Goal: Book appointment/travel/reservation

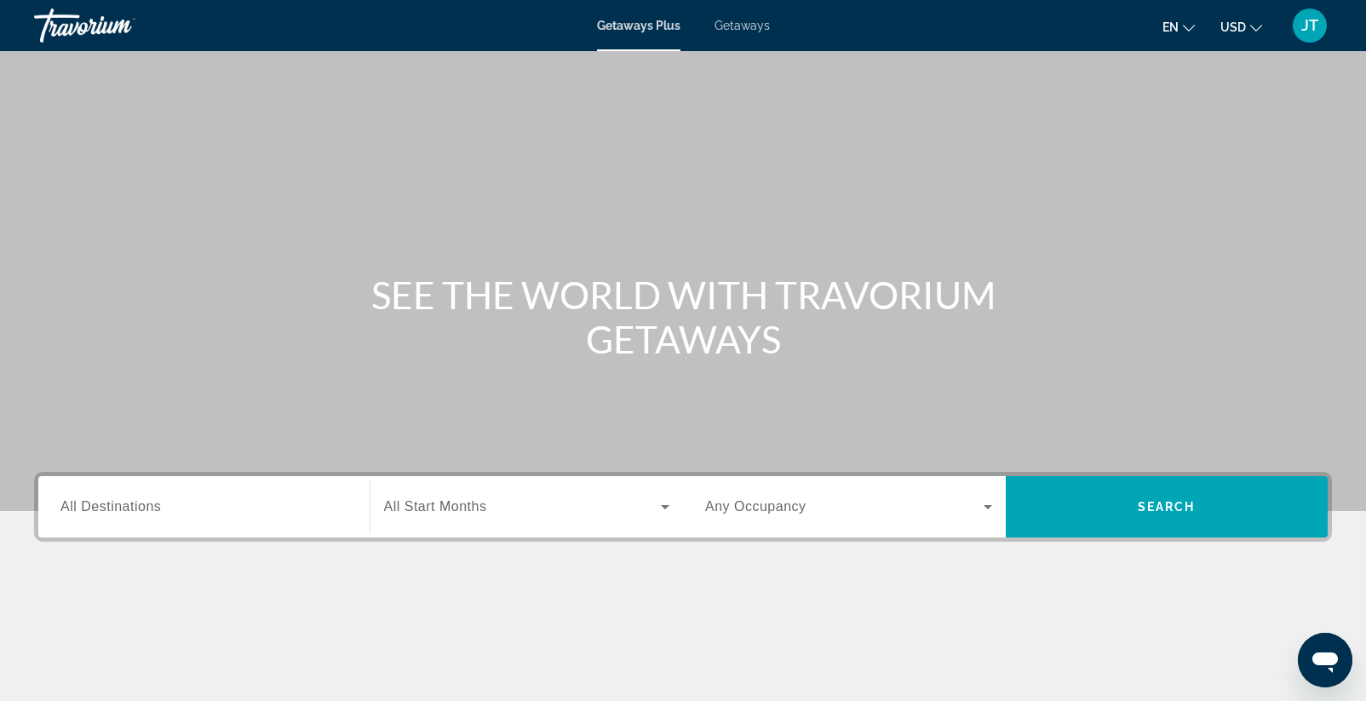
click at [303, 503] on input "Destination All Destinations" at bounding box center [203, 508] width 287 height 20
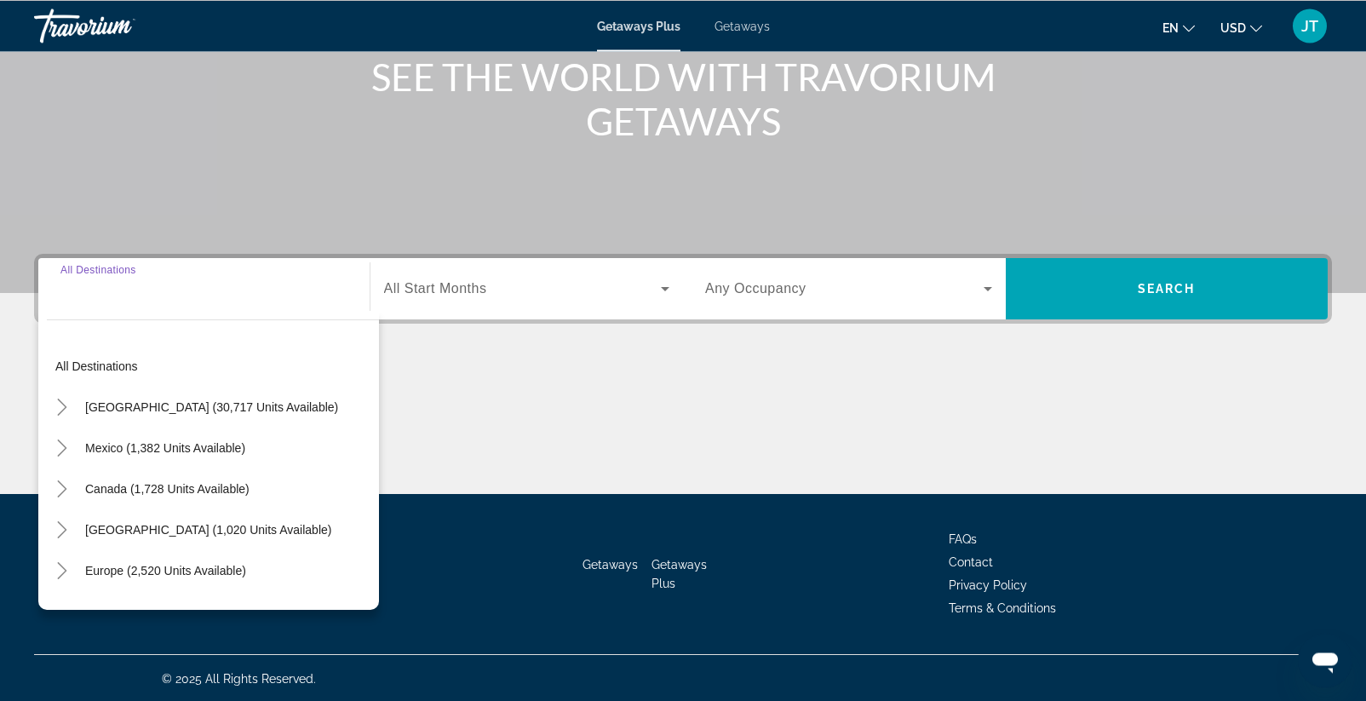
scroll to position [220, 0]
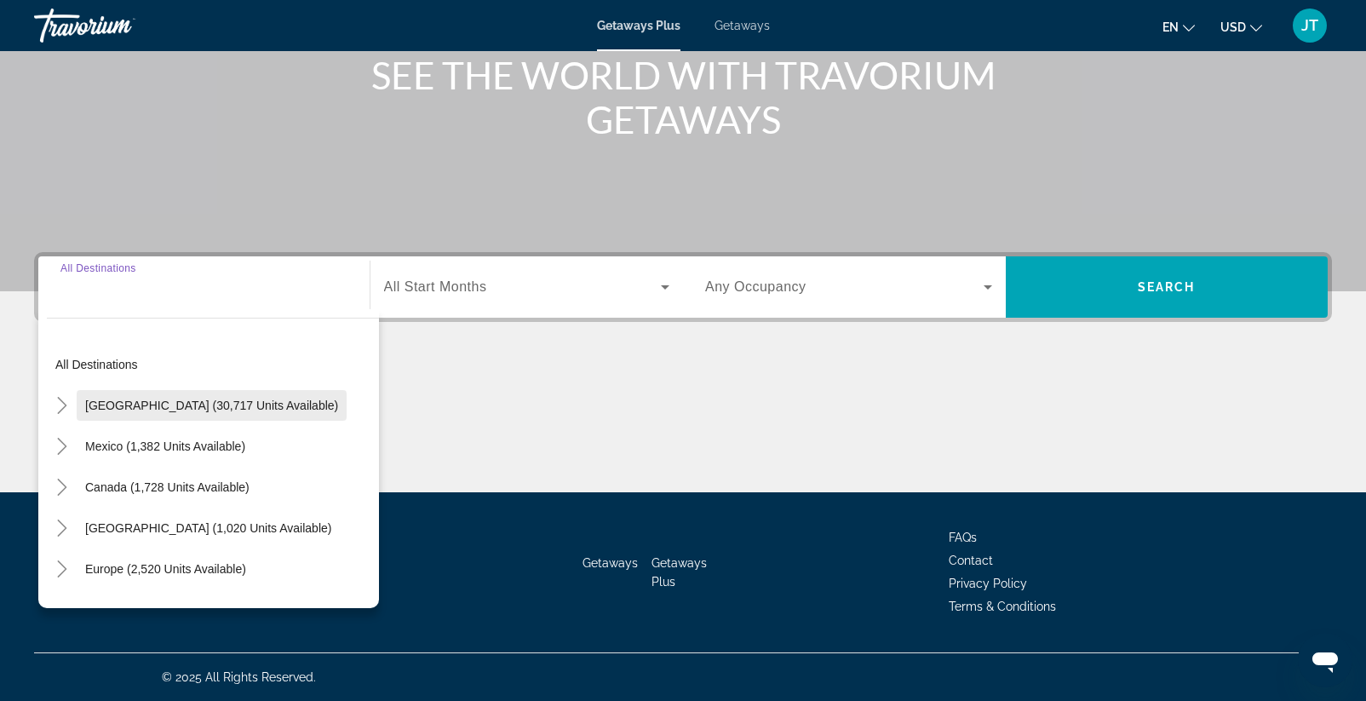
click at [210, 410] on span "[GEOGRAPHIC_DATA] (30,717 units available)" at bounding box center [211, 406] width 253 height 14
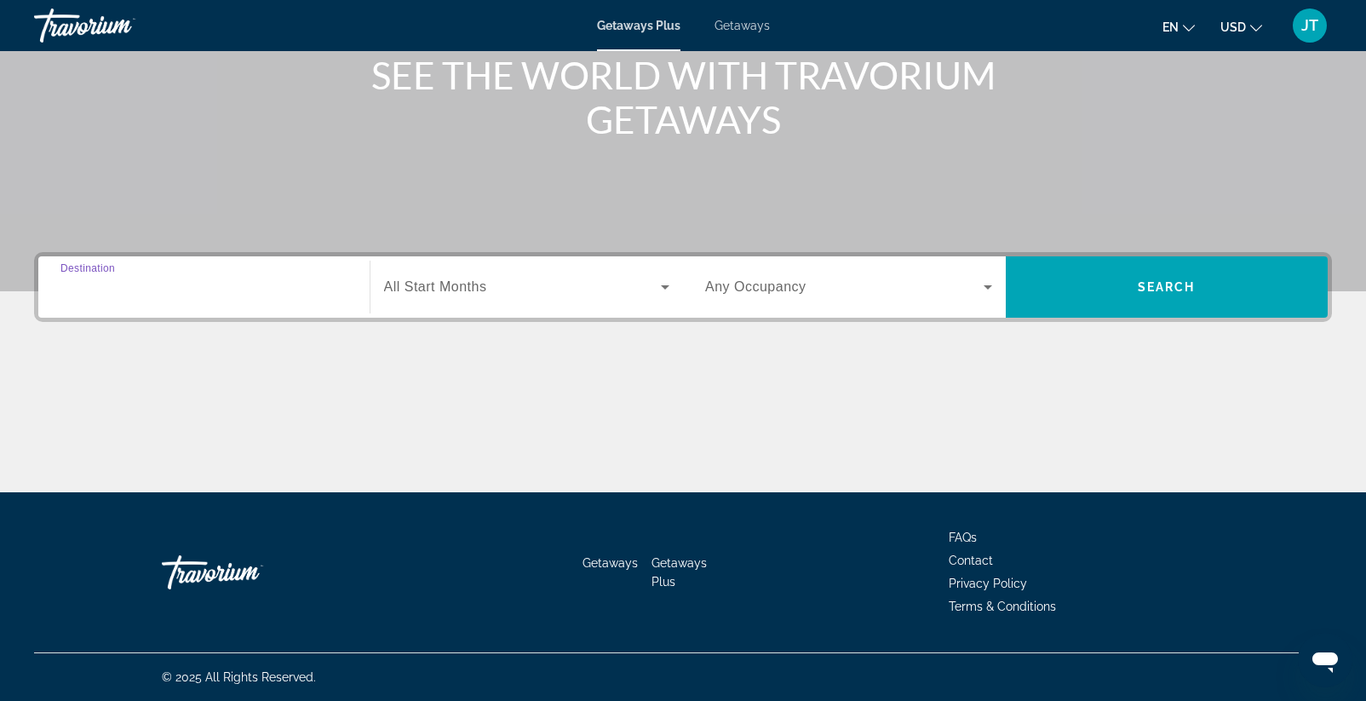
type input "**********"
click at [549, 282] on span "Search widget" at bounding box center [523, 287] width 278 height 20
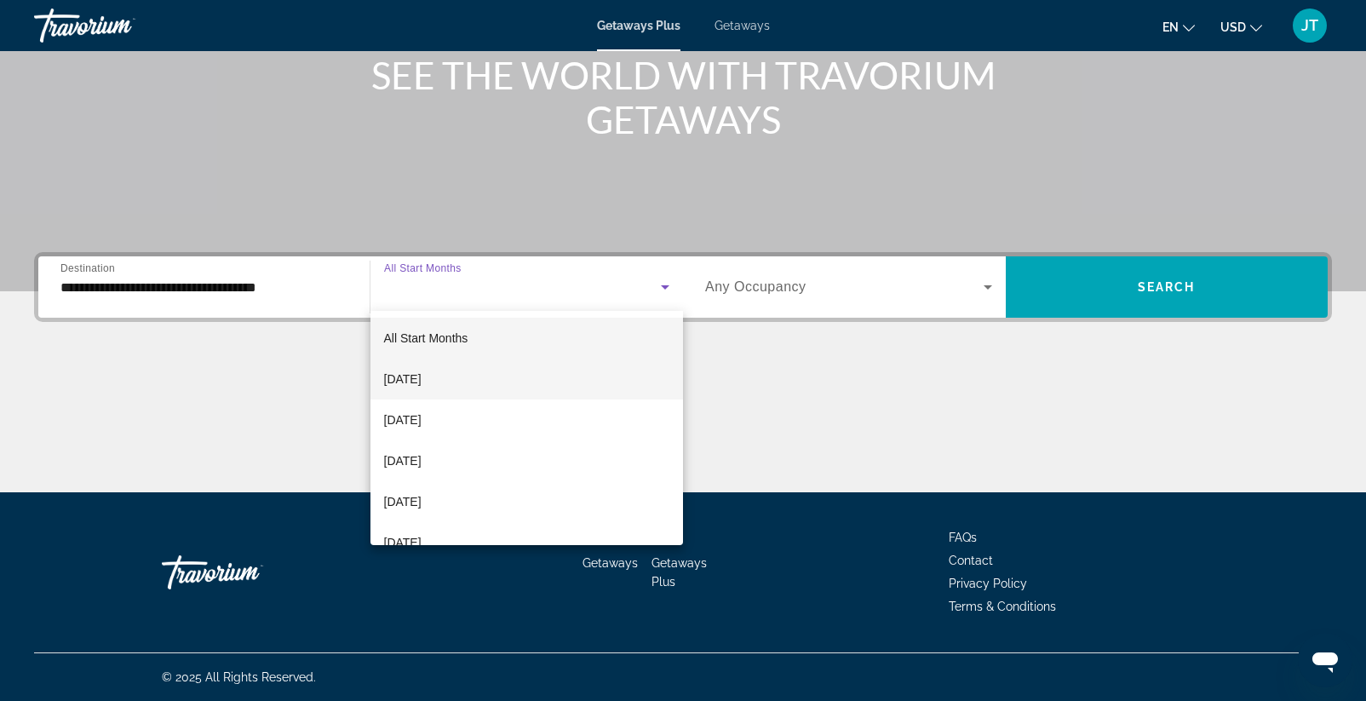
click at [422, 382] on span "[DATE]" at bounding box center [402, 379] width 37 height 20
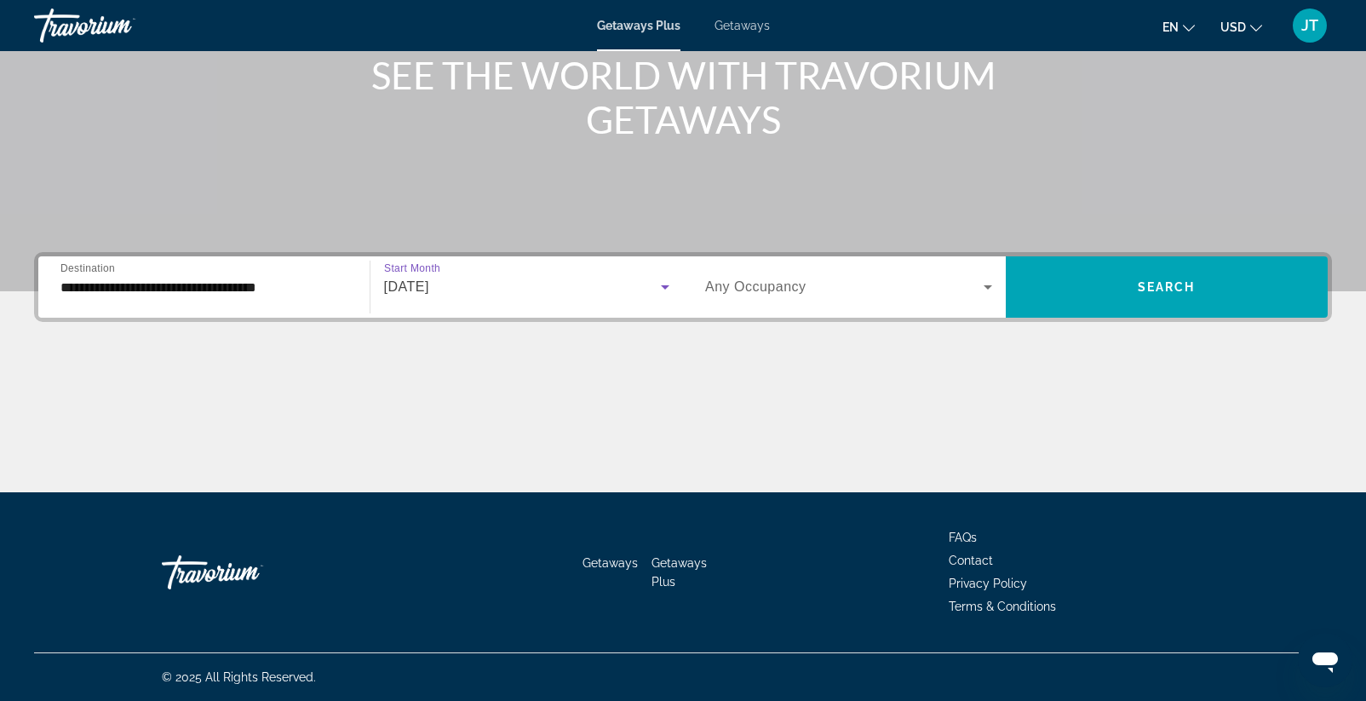
click at [813, 279] on span "Search widget" at bounding box center [844, 287] width 279 height 20
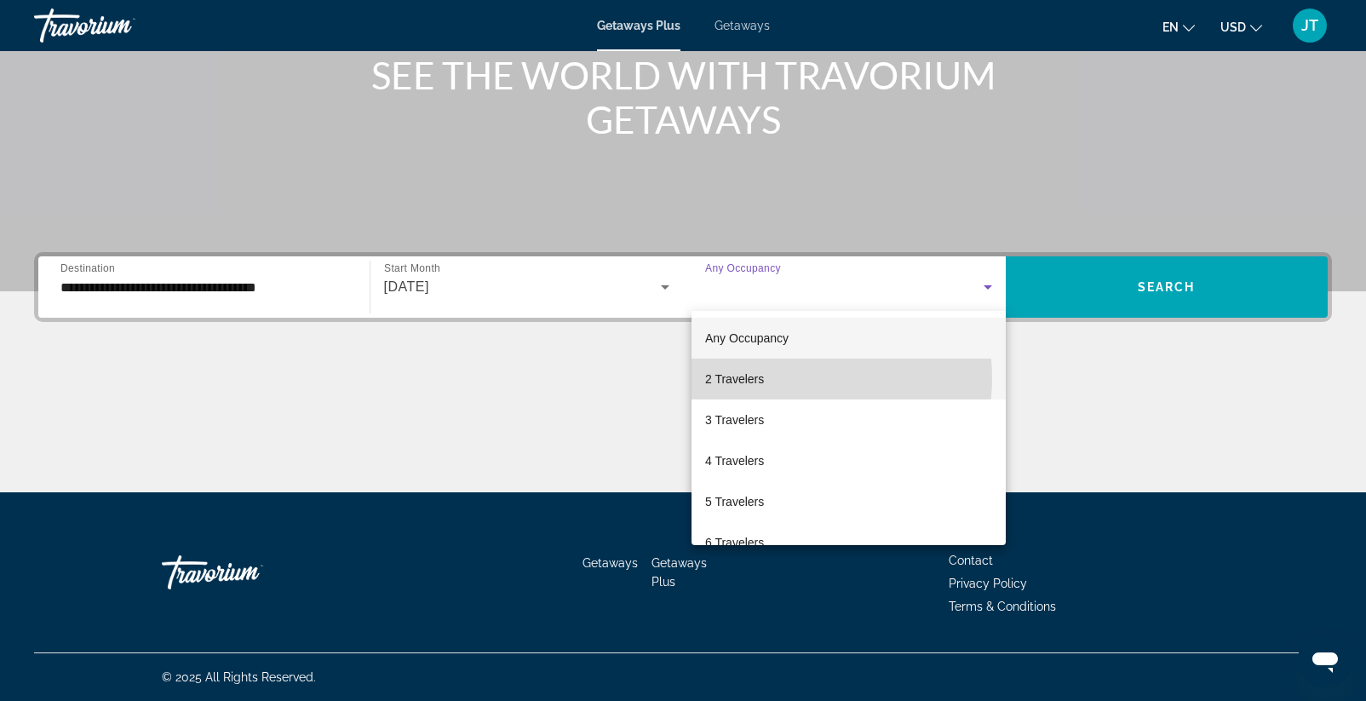
click at [791, 378] on mat-option "2 Travelers" at bounding box center [849, 379] width 314 height 41
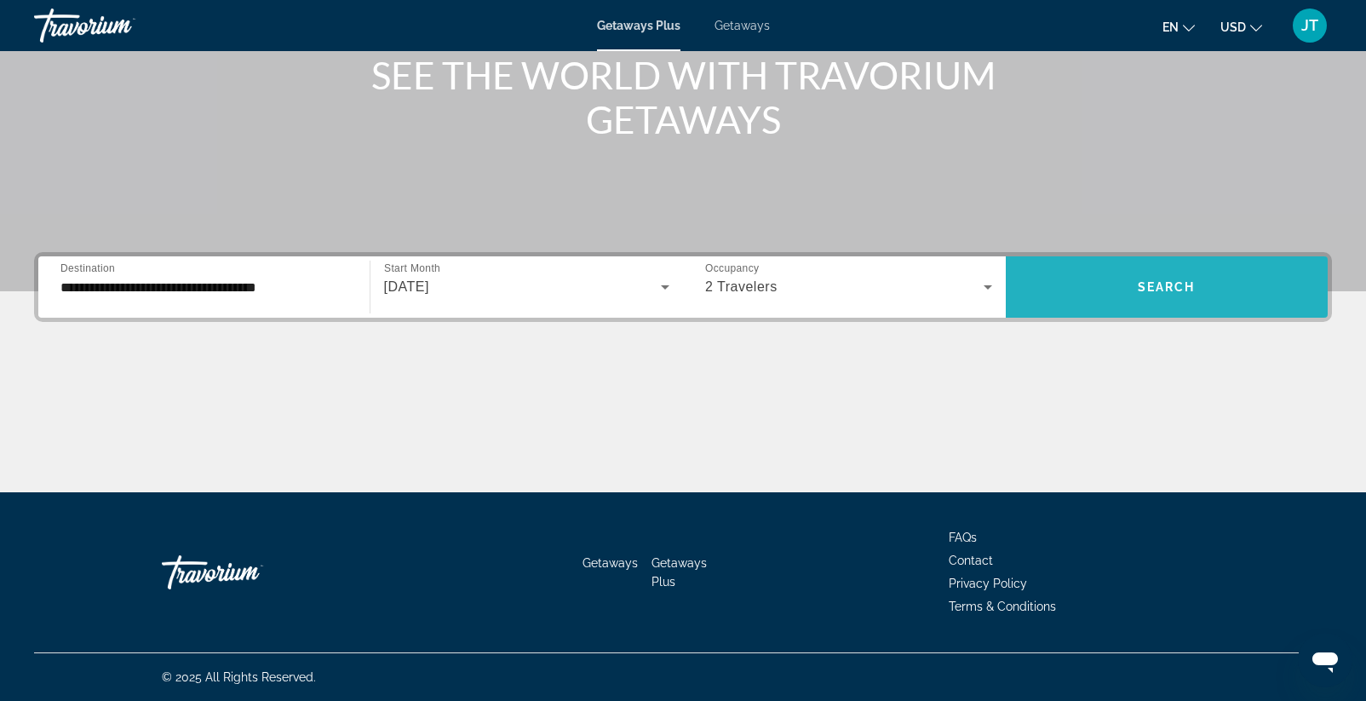
click at [1137, 283] on span "Search widget" at bounding box center [1167, 287] width 323 height 41
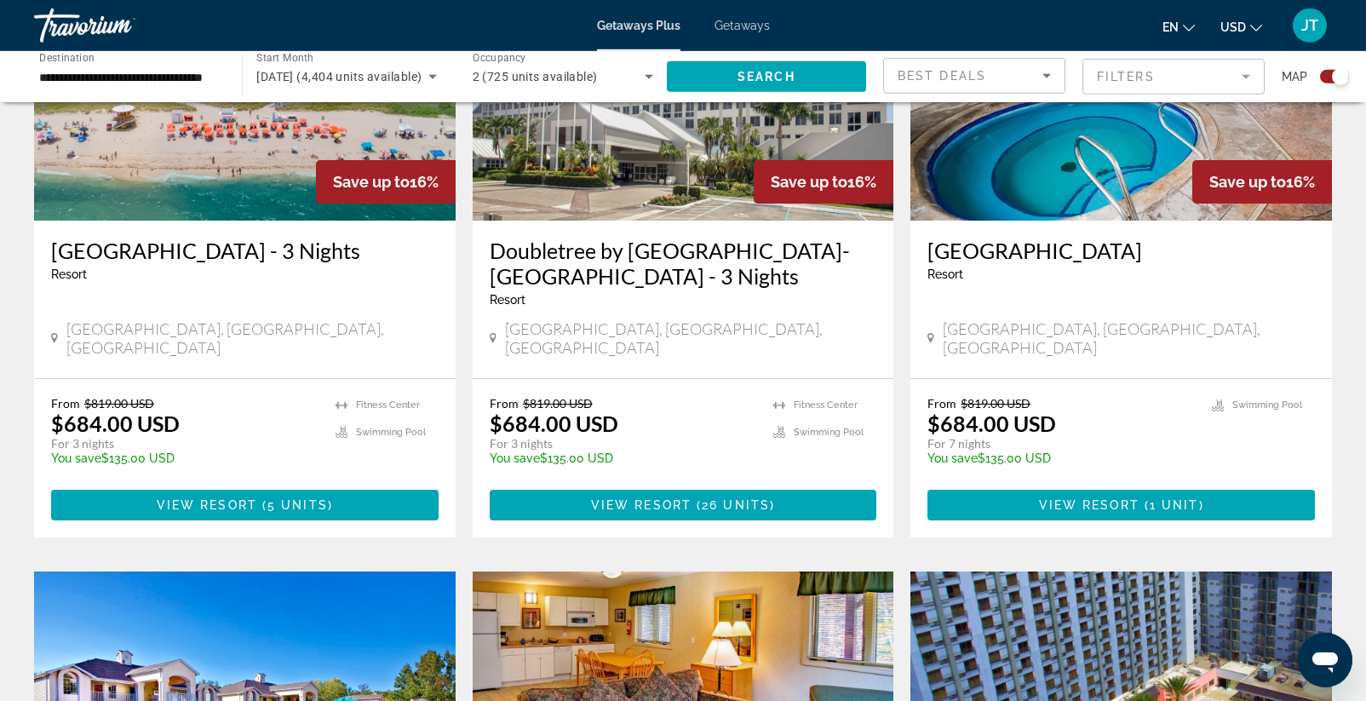
scroll to position [1269, 0]
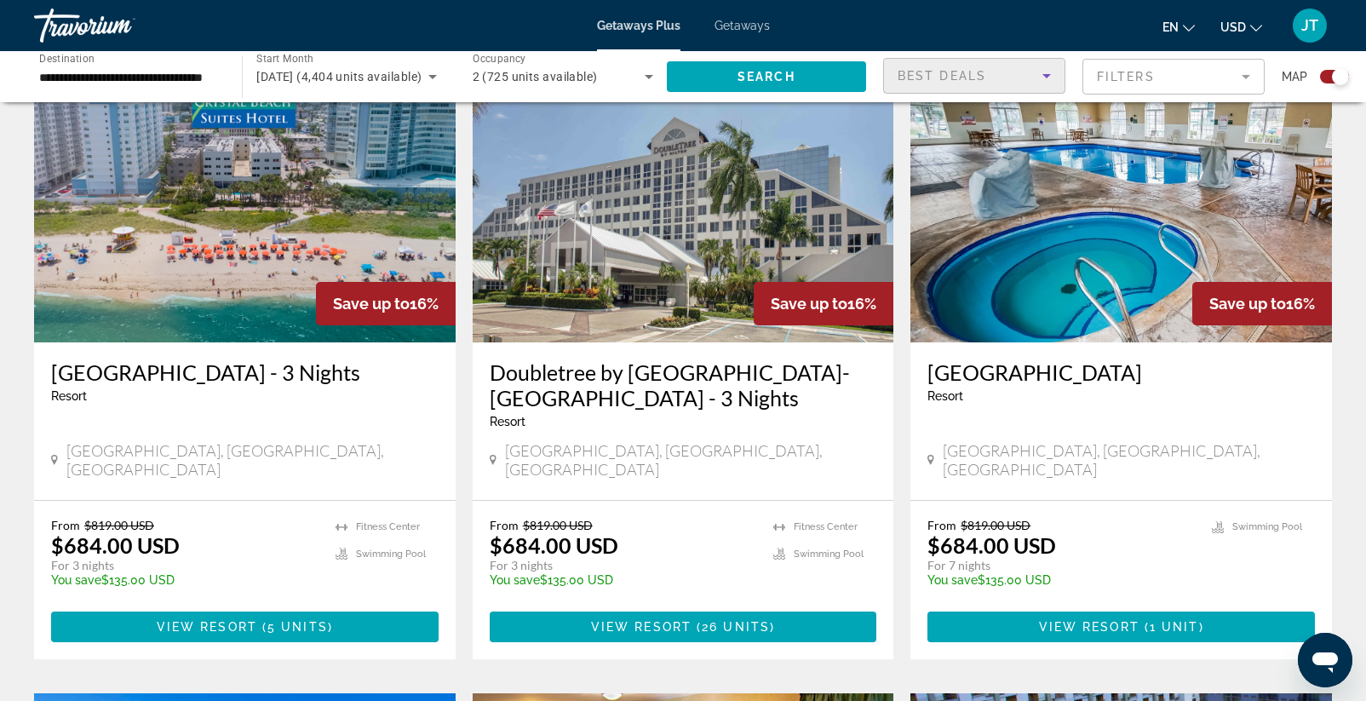
click at [1022, 72] on div "Best Deals" at bounding box center [970, 76] width 145 height 20
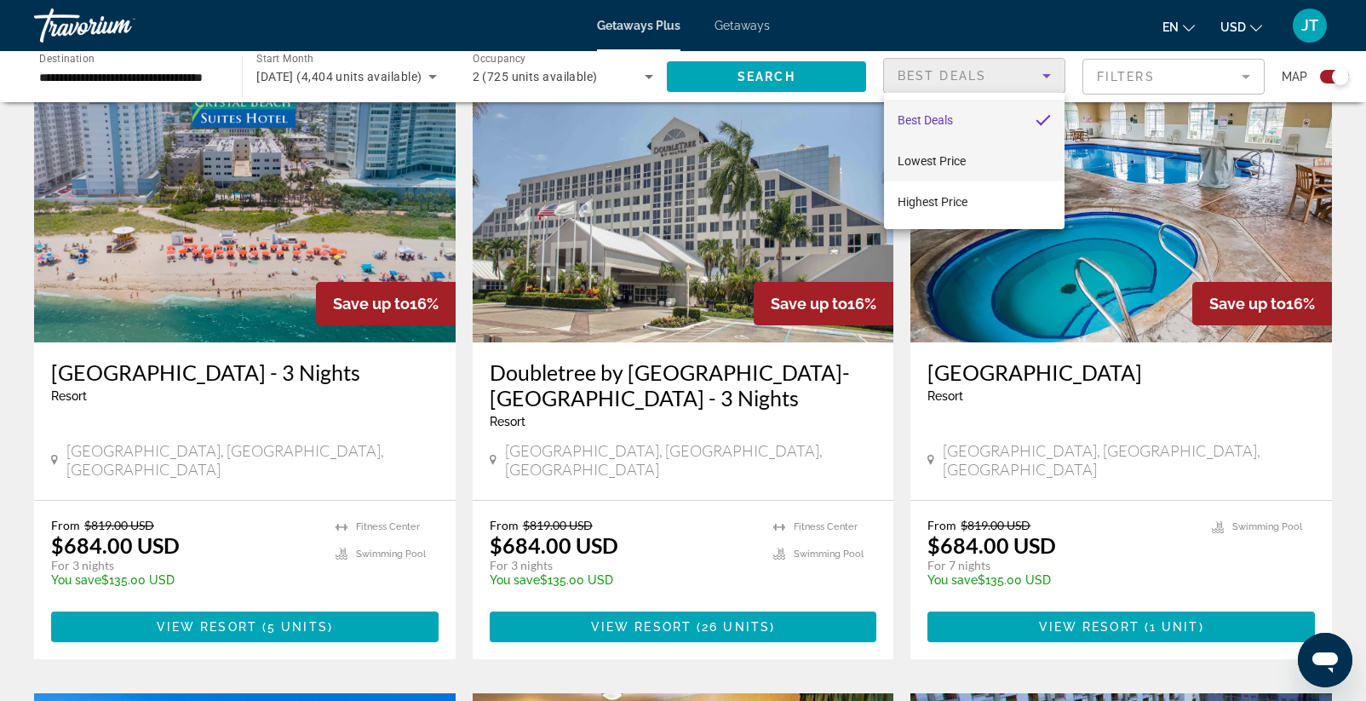
click at [981, 152] on mat-option "Lowest Price" at bounding box center [974, 161] width 181 height 41
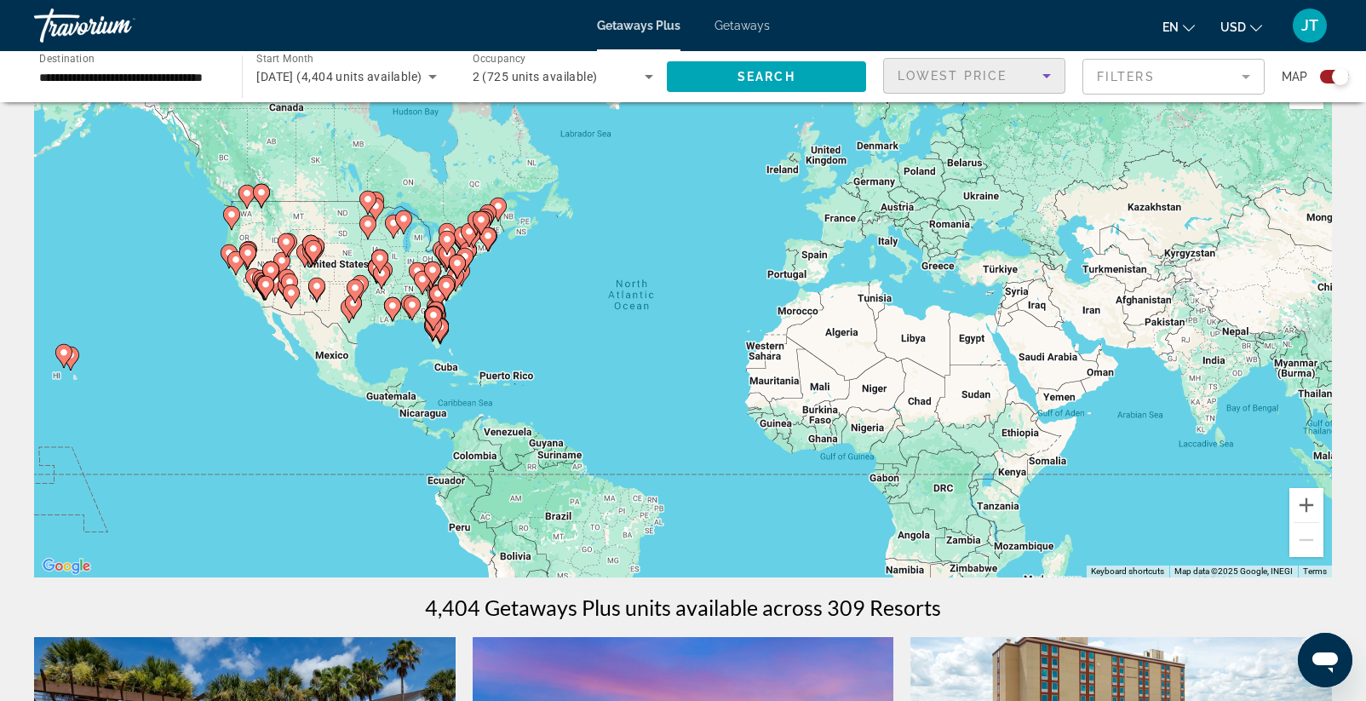
scroll to position [0, 0]
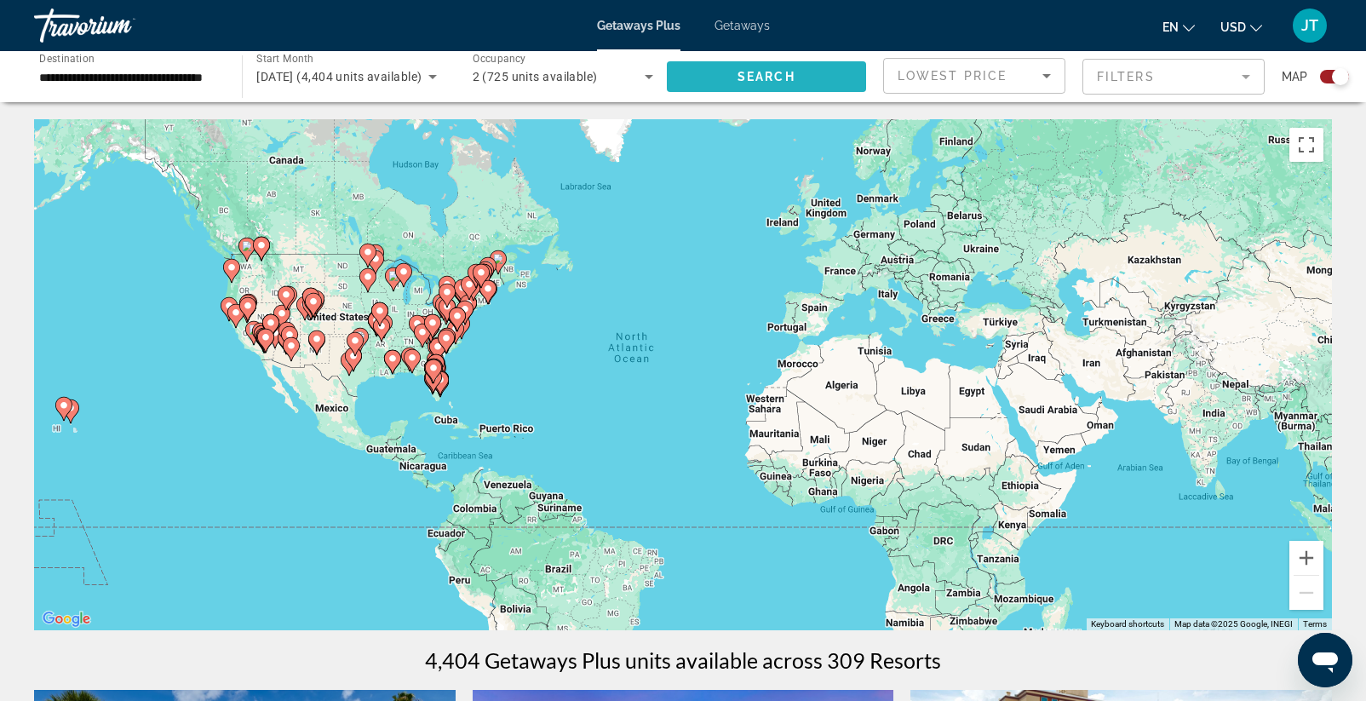
click at [782, 78] on span "Search" at bounding box center [767, 77] width 58 height 14
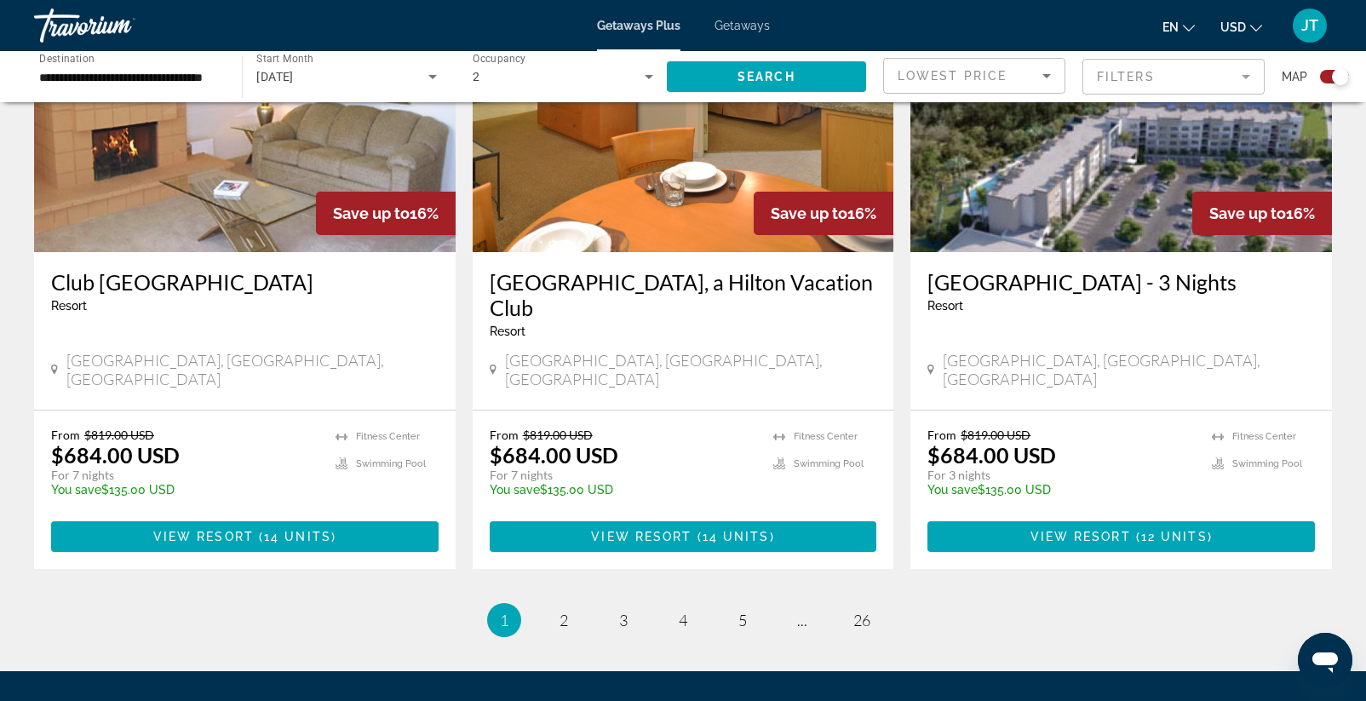
scroll to position [2634, 0]
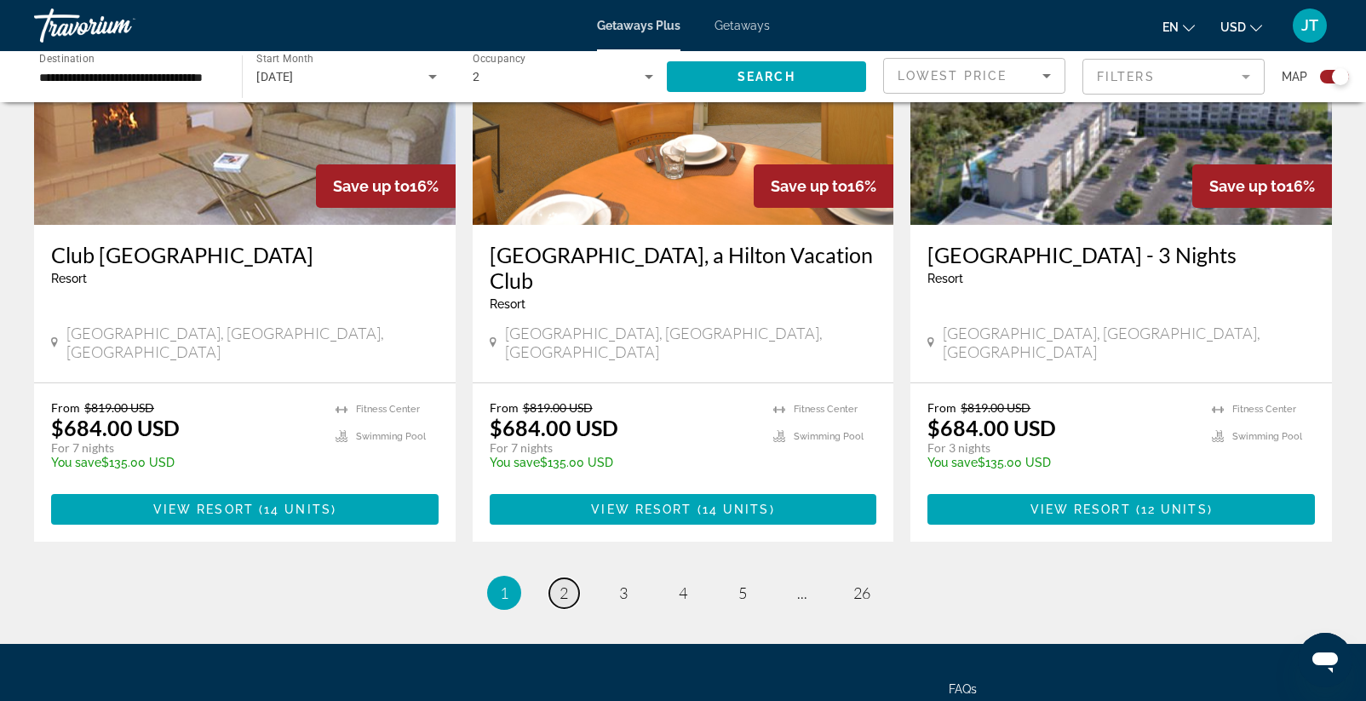
click at [568, 584] on span "2" at bounding box center [564, 593] width 9 height 19
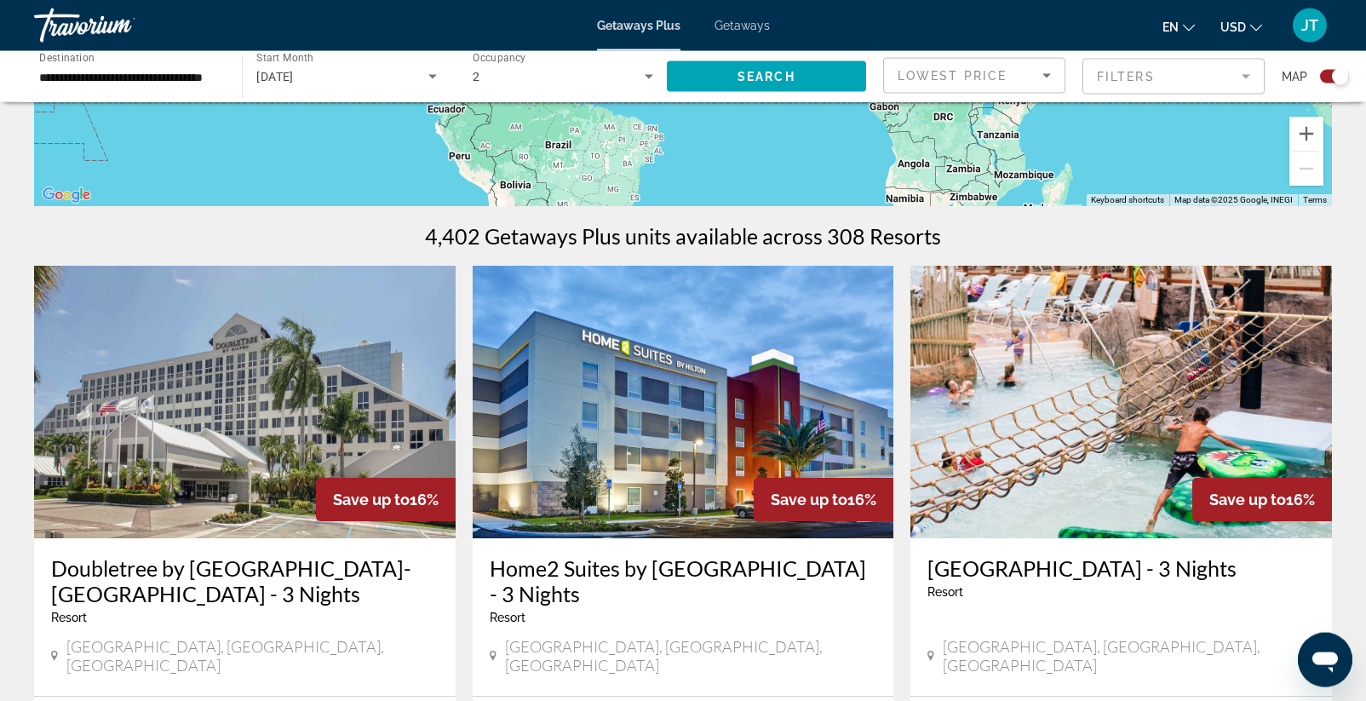
scroll to position [503, 0]
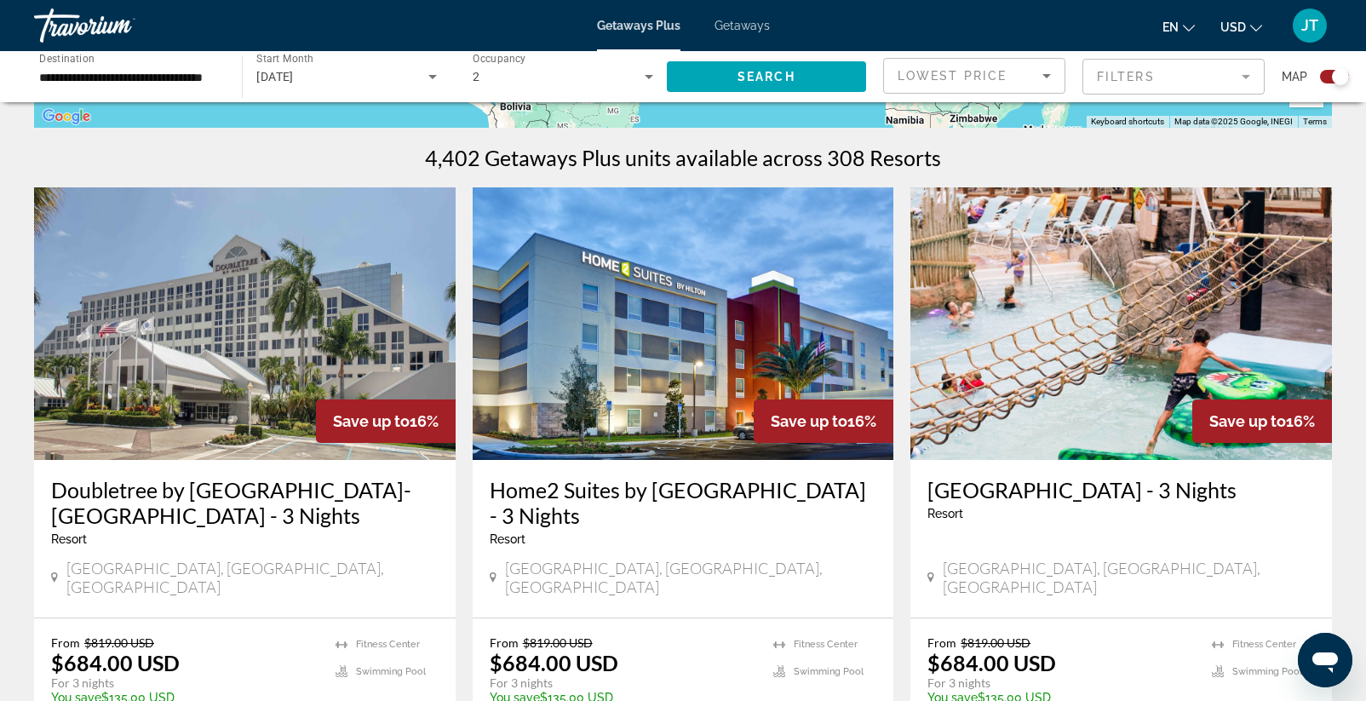
click at [195, 512] on h3 "Doubletree by [GEOGRAPHIC_DATA]-[GEOGRAPHIC_DATA] - 3 Nights" at bounding box center [245, 502] width 388 height 51
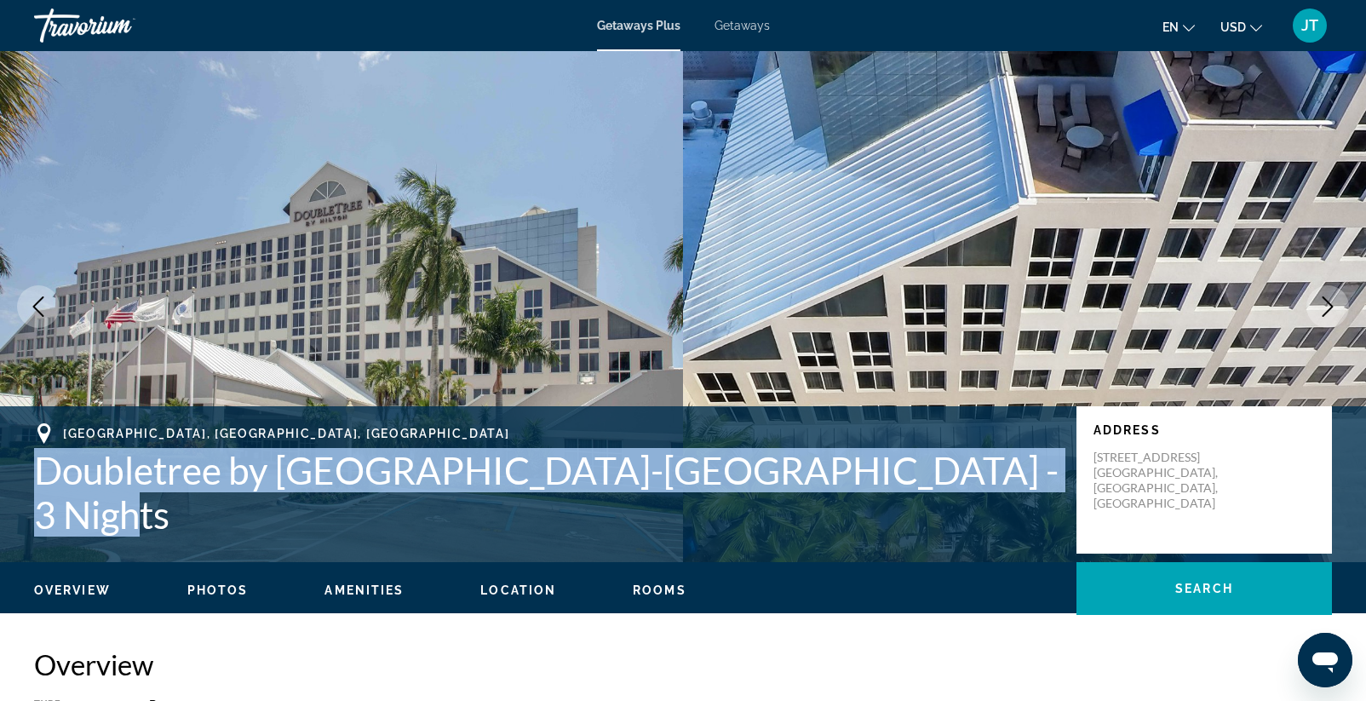
drag, startPoint x: 40, startPoint y: 492, endPoint x: 1022, endPoint y: 506, distance: 982.3
click at [1022, 506] on h1 "Doubletree by [GEOGRAPHIC_DATA]-[GEOGRAPHIC_DATA] - 3 Nights" at bounding box center [547, 492] width 1026 height 89
copy h1 "Doubletree by [GEOGRAPHIC_DATA]-[GEOGRAPHIC_DATA] - 3 Nights"
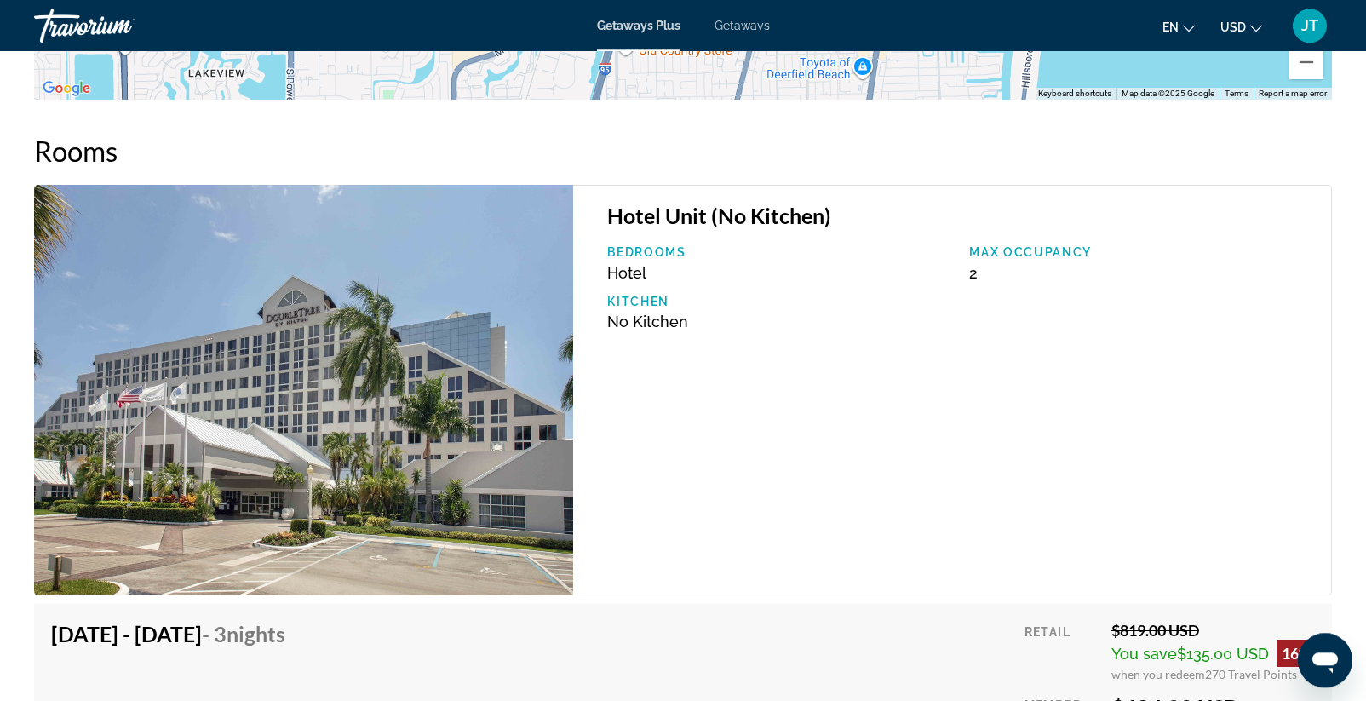
scroll to position [2172, 0]
